Goal: Information Seeking & Learning: Learn about a topic

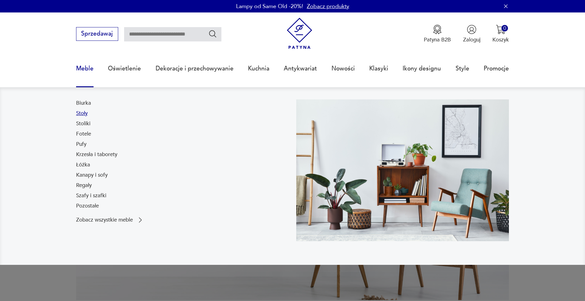
click at [84, 114] on link "Stoły" at bounding box center [82, 113] width 12 height 7
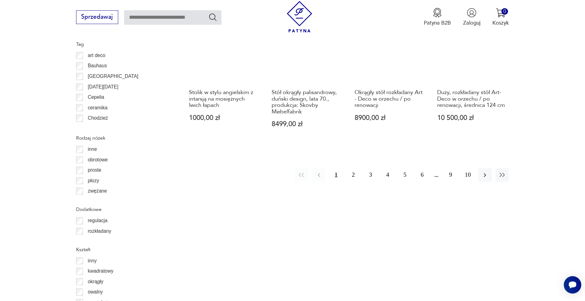
scroll to position [784, 0]
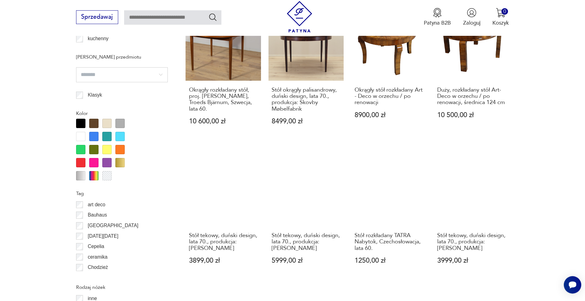
scroll to position [654, 0]
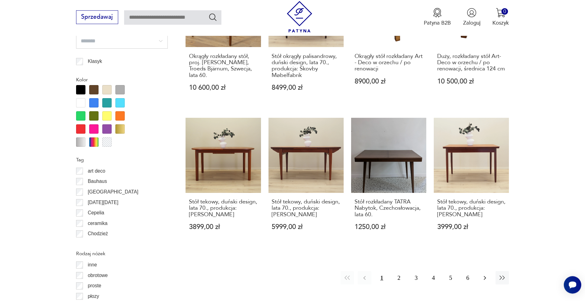
click at [489, 274] on icon "button" at bounding box center [484, 277] width 7 height 7
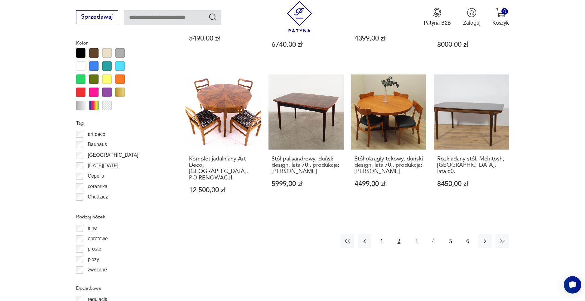
scroll to position [694, 0]
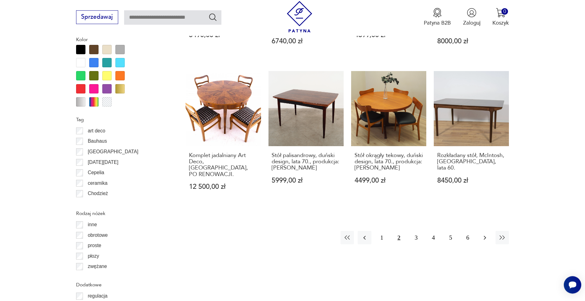
click at [482, 234] on icon "button" at bounding box center [484, 237] width 7 height 7
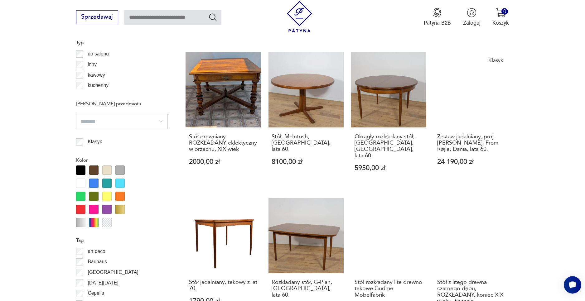
scroll to position [694, 0]
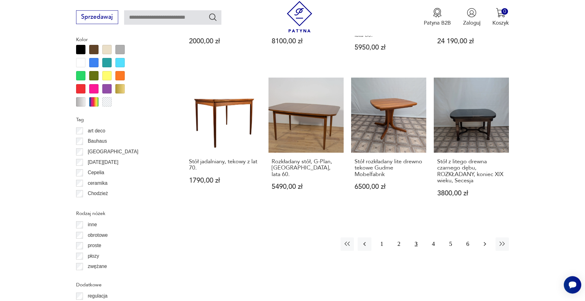
click at [485, 240] on icon "button" at bounding box center [484, 243] width 7 height 7
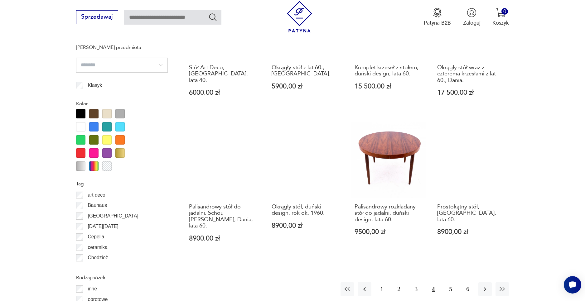
scroll to position [654, 0]
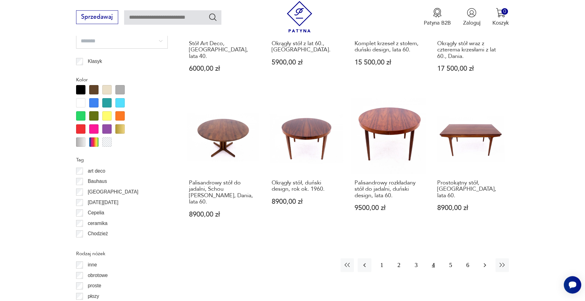
click at [482, 262] on icon "button" at bounding box center [484, 265] width 7 height 7
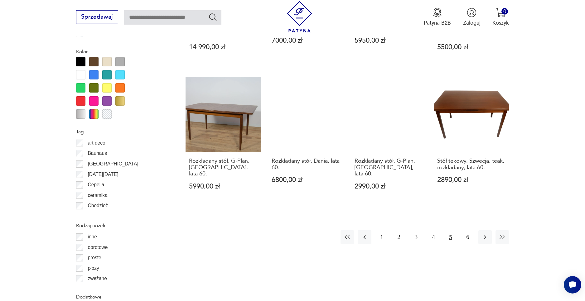
scroll to position [694, 0]
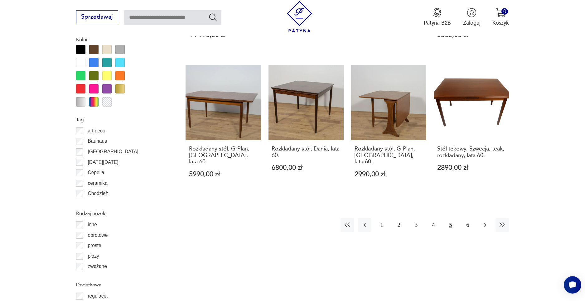
click at [486, 221] on icon "button" at bounding box center [484, 224] width 7 height 7
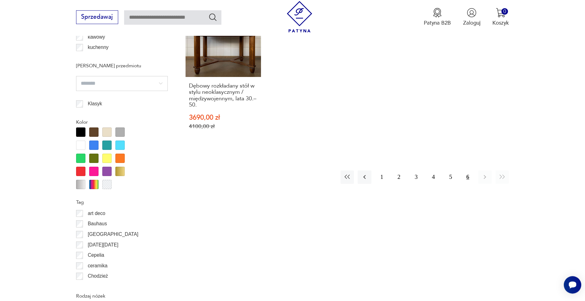
scroll to position [614, 0]
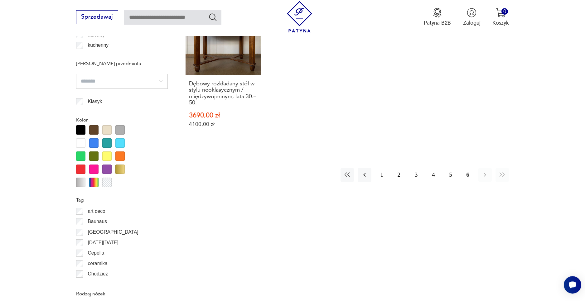
click at [382, 170] on button "1" at bounding box center [381, 174] width 13 height 13
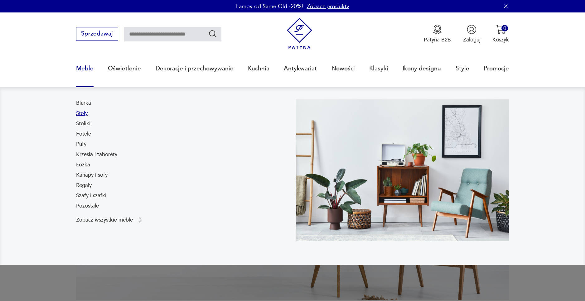
click at [82, 114] on link "Stoły" at bounding box center [82, 113] width 12 height 7
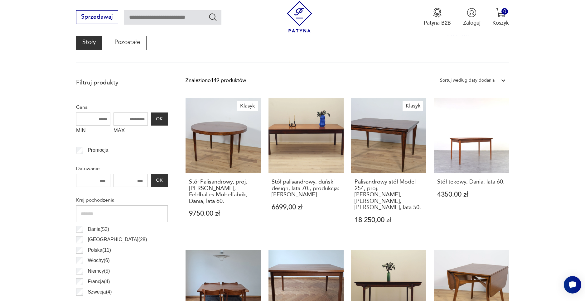
scroll to position [262, 0]
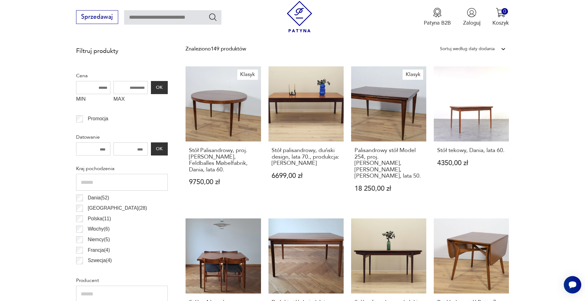
click at [142, 86] on input "MAX" at bounding box center [130, 87] width 34 height 13
type input "****"
click at [167, 87] on button "OK" at bounding box center [159, 87] width 17 height 13
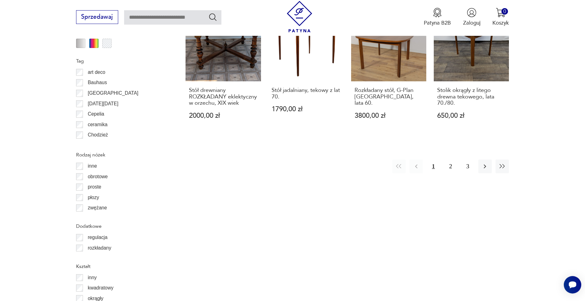
scroll to position [774, 0]
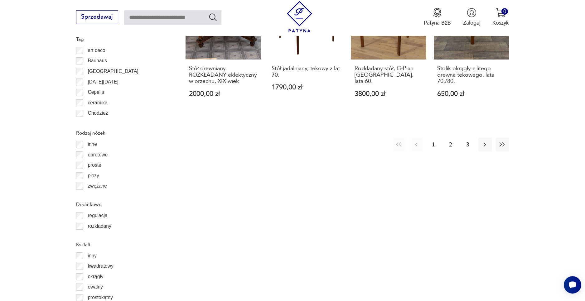
click at [451, 138] on button "2" at bounding box center [450, 144] width 13 height 13
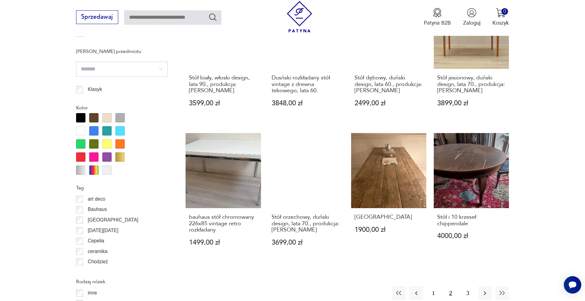
scroll to position [654, 0]
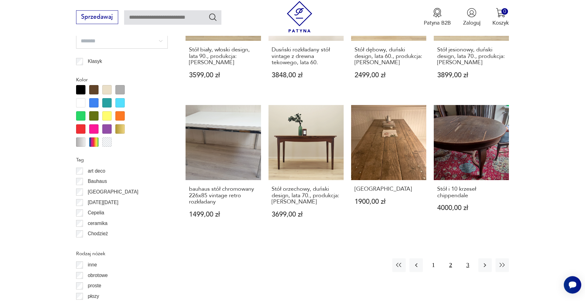
click at [468, 258] on button "3" at bounding box center [467, 264] width 13 height 13
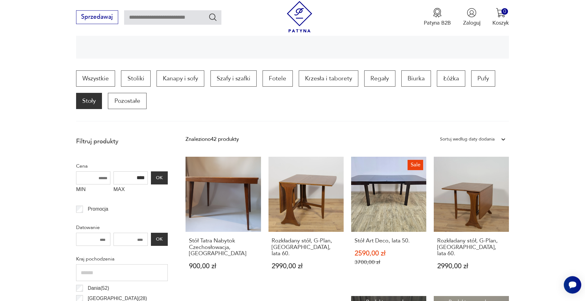
scroll to position [211, 0]
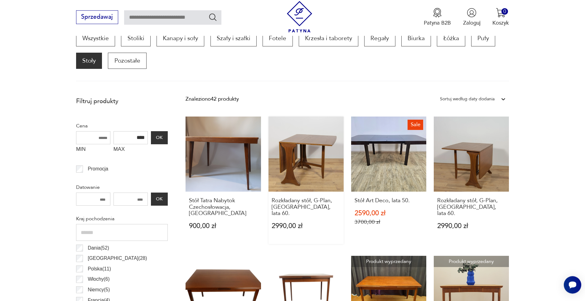
click at [322, 150] on link "Rozkładany stół, G-Plan, [GEOGRAPHIC_DATA], lata 60. 2990,00 zł" at bounding box center [305, 181] width 75 height 128
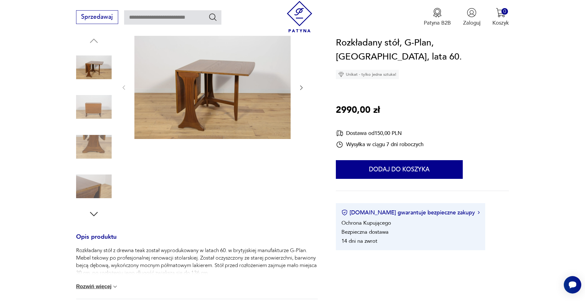
click at [244, 103] on img at bounding box center [212, 87] width 156 height 104
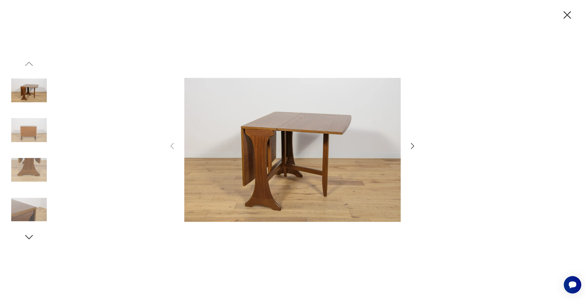
click at [412, 147] on icon "button" at bounding box center [412, 146] width 9 height 9
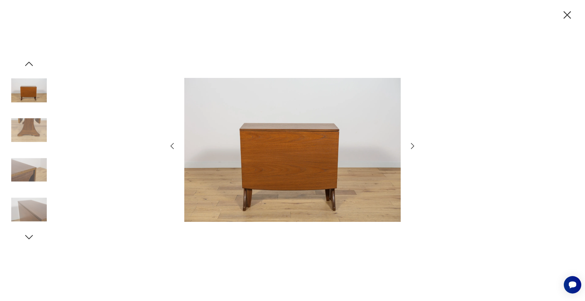
click at [412, 147] on icon "button" at bounding box center [412, 146] width 9 height 9
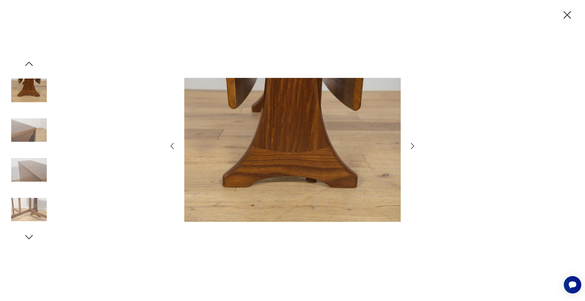
click at [412, 147] on icon "button" at bounding box center [412, 146] width 9 height 9
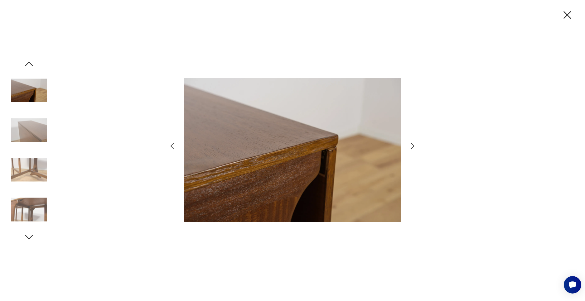
click at [412, 147] on icon "button" at bounding box center [412, 146] width 9 height 9
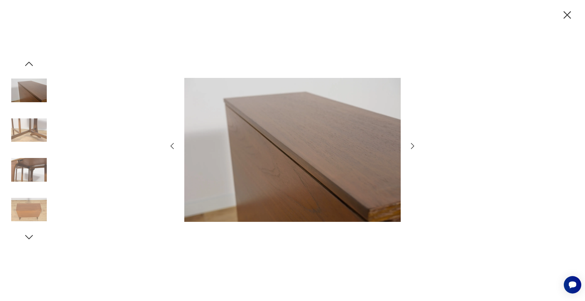
click at [412, 147] on icon "button" at bounding box center [412, 146] width 9 height 9
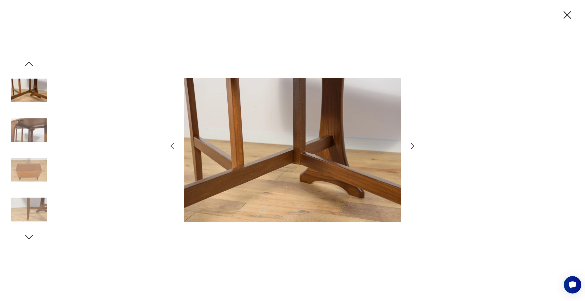
click at [412, 147] on icon "button" at bounding box center [412, 146] width 9 height 9
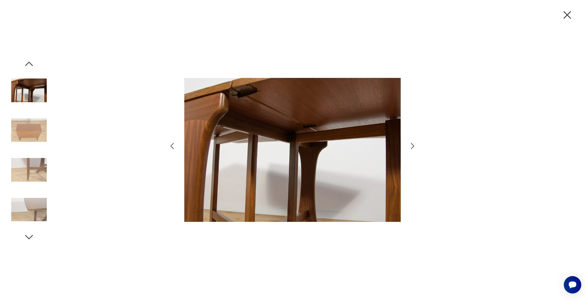
click at [412, 147] on icon "button" at bounding box center [412, 146] width 9 height 9
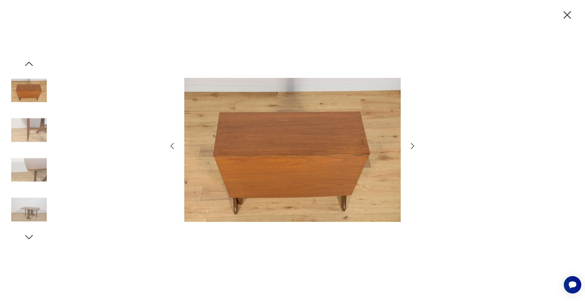
click at [412, 147] on icon "button" at bounding box center [412, 146] width 9 height 9
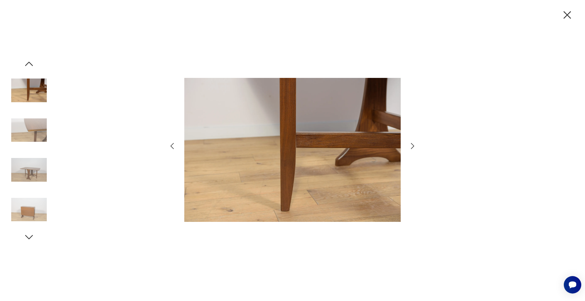
click at [412, 147] on icon "button" at bounding box center [412, 146] width 9 height 9
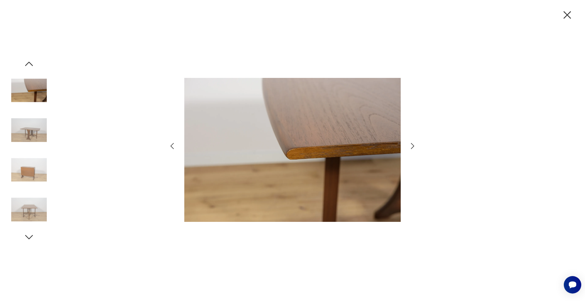
click at [412, 147] on icon "button" at bounding box center [412, 146] width 9 height 9
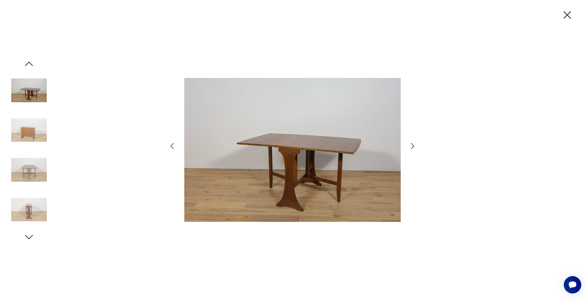
click at [412, 147] on icon "button" at bounding box center [412, 146] width 9 height 9
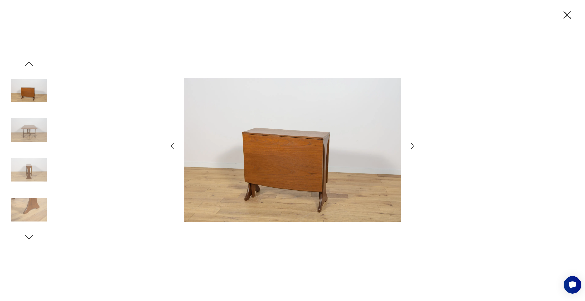
click at [568, 17] on icon "button" at bounding box center [567, 14] width 13 height 13
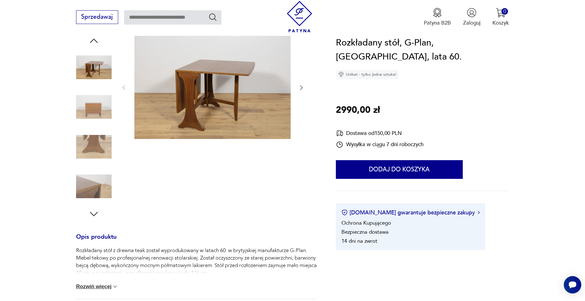
scroll to position [0, 0]
